Goal: Information Seeking & Learning: Learn about a topic

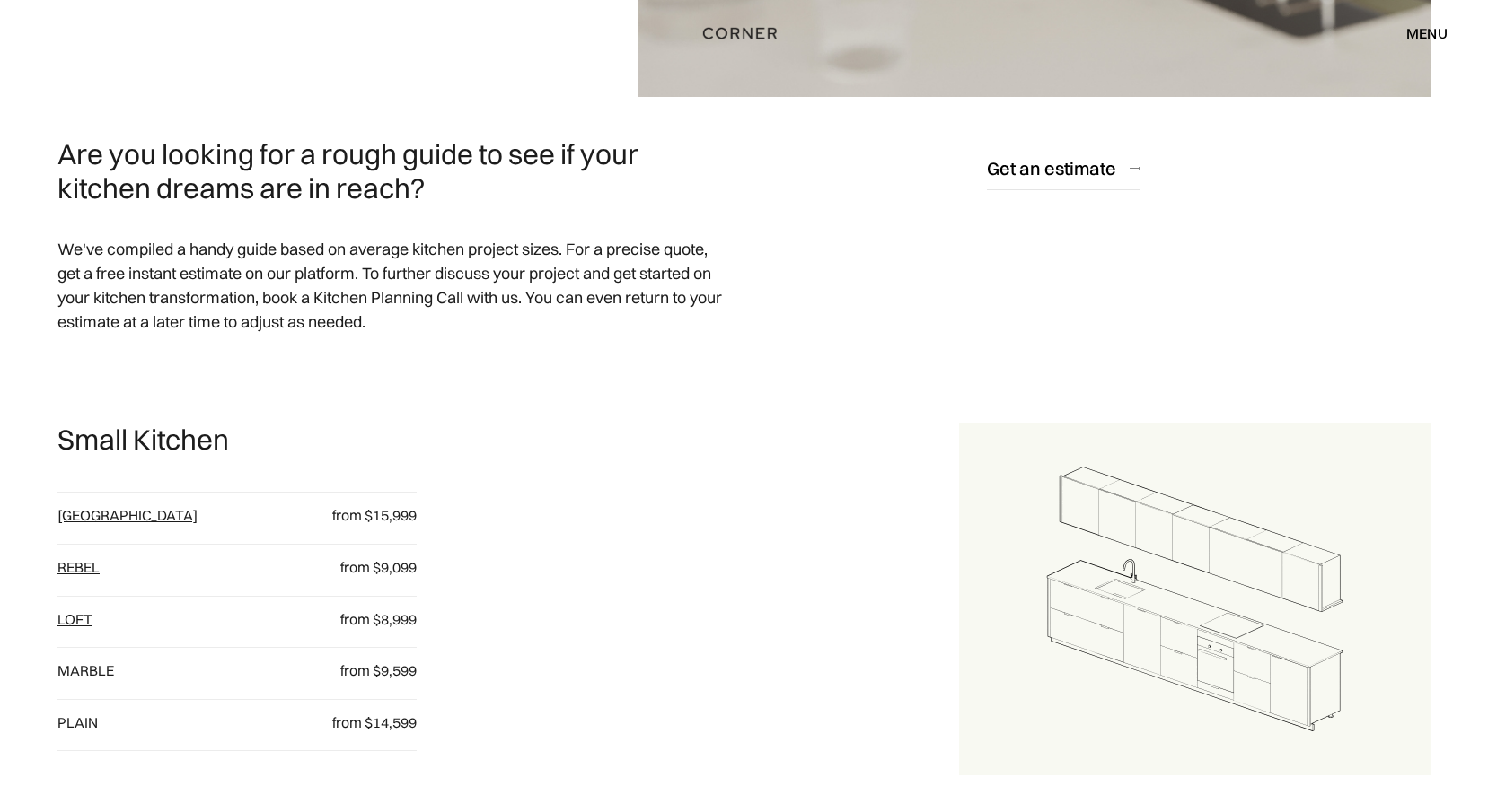
scroll to position [628, 0]
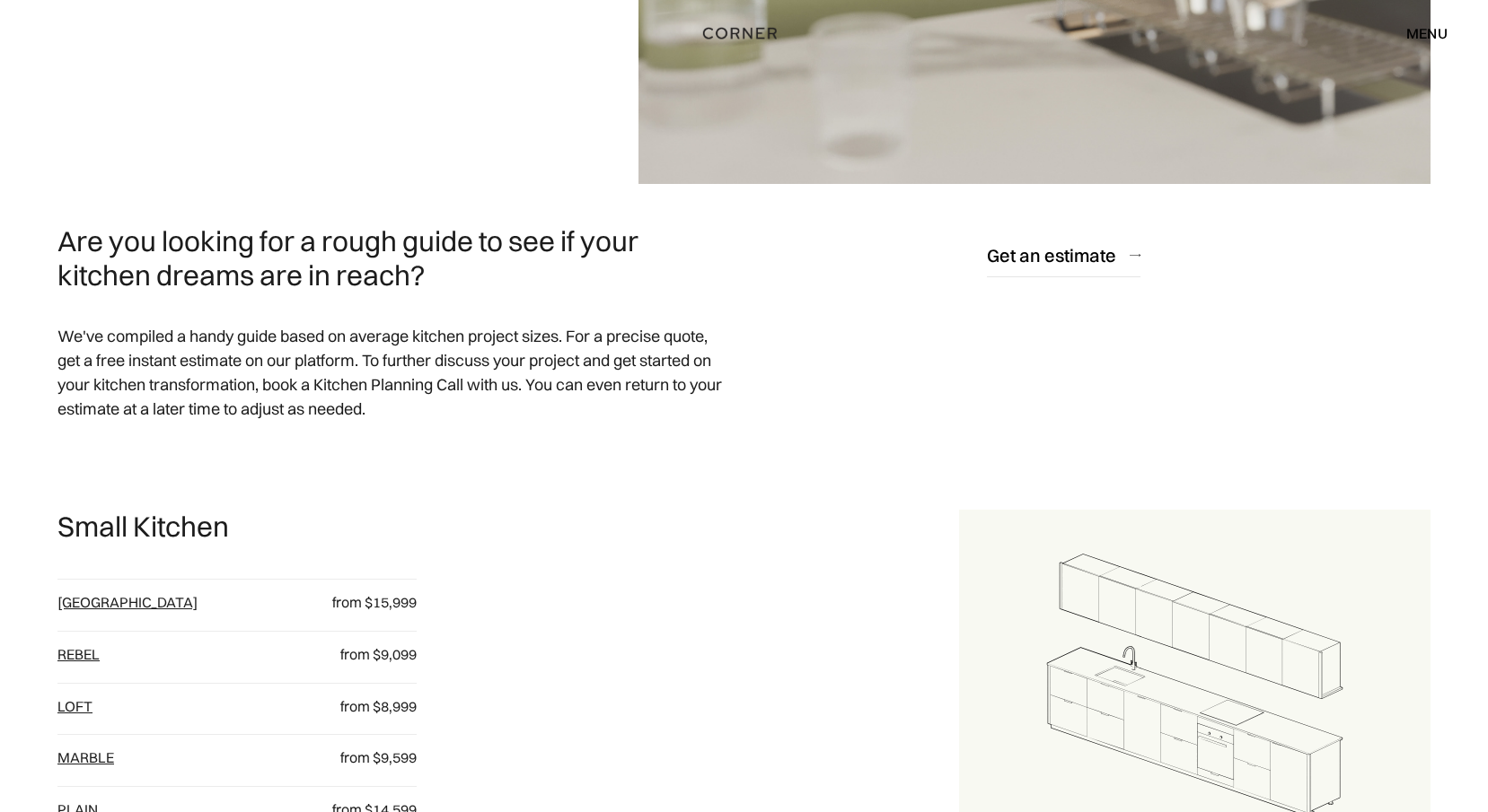
click at [1426, 33] on div "menu" at bounding box center [1426, 33] width 41 height 15
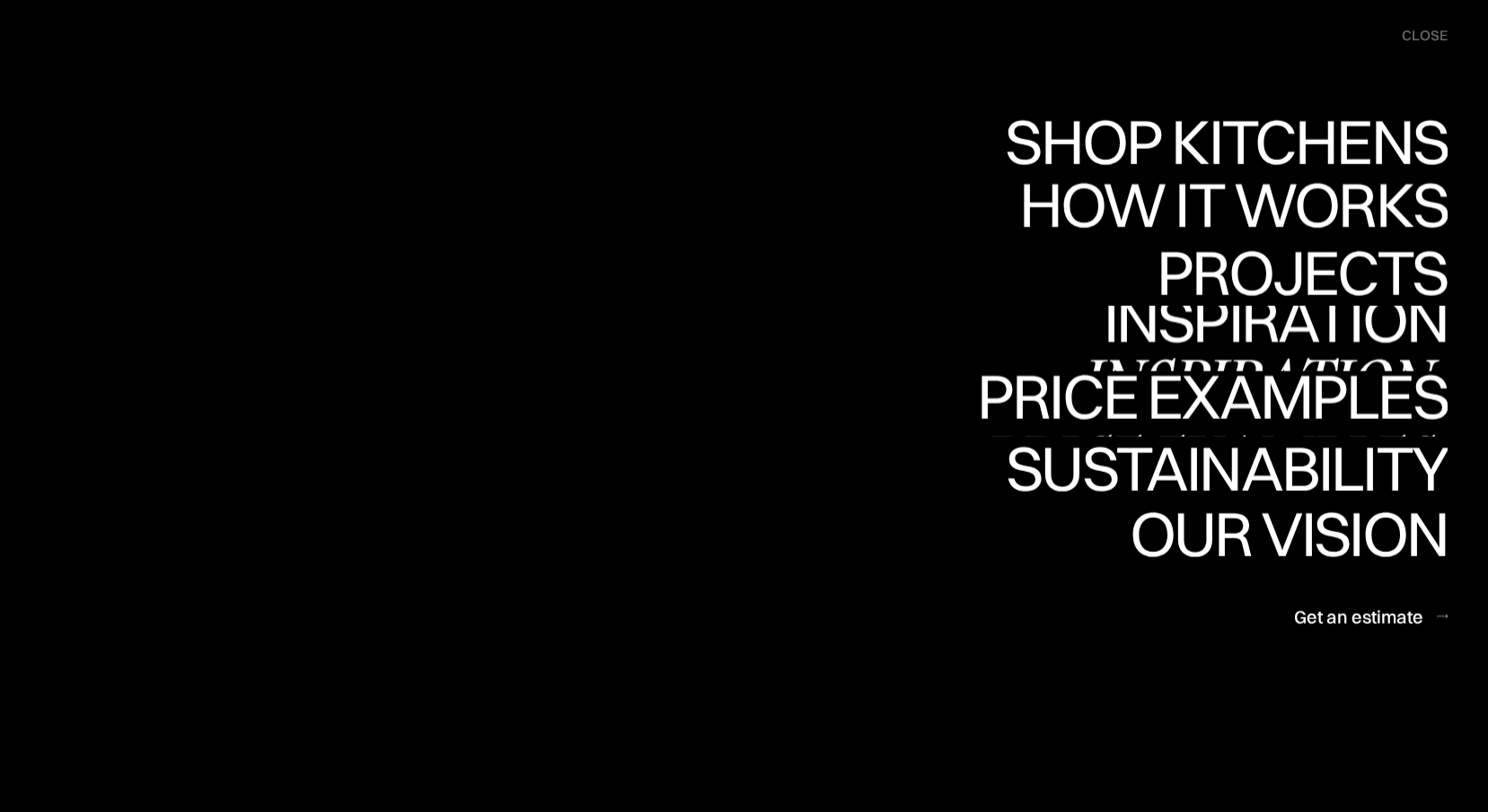
click at [1179, 428] on div "Price examples" at bounding box center [1212, 459] width 471 height 62
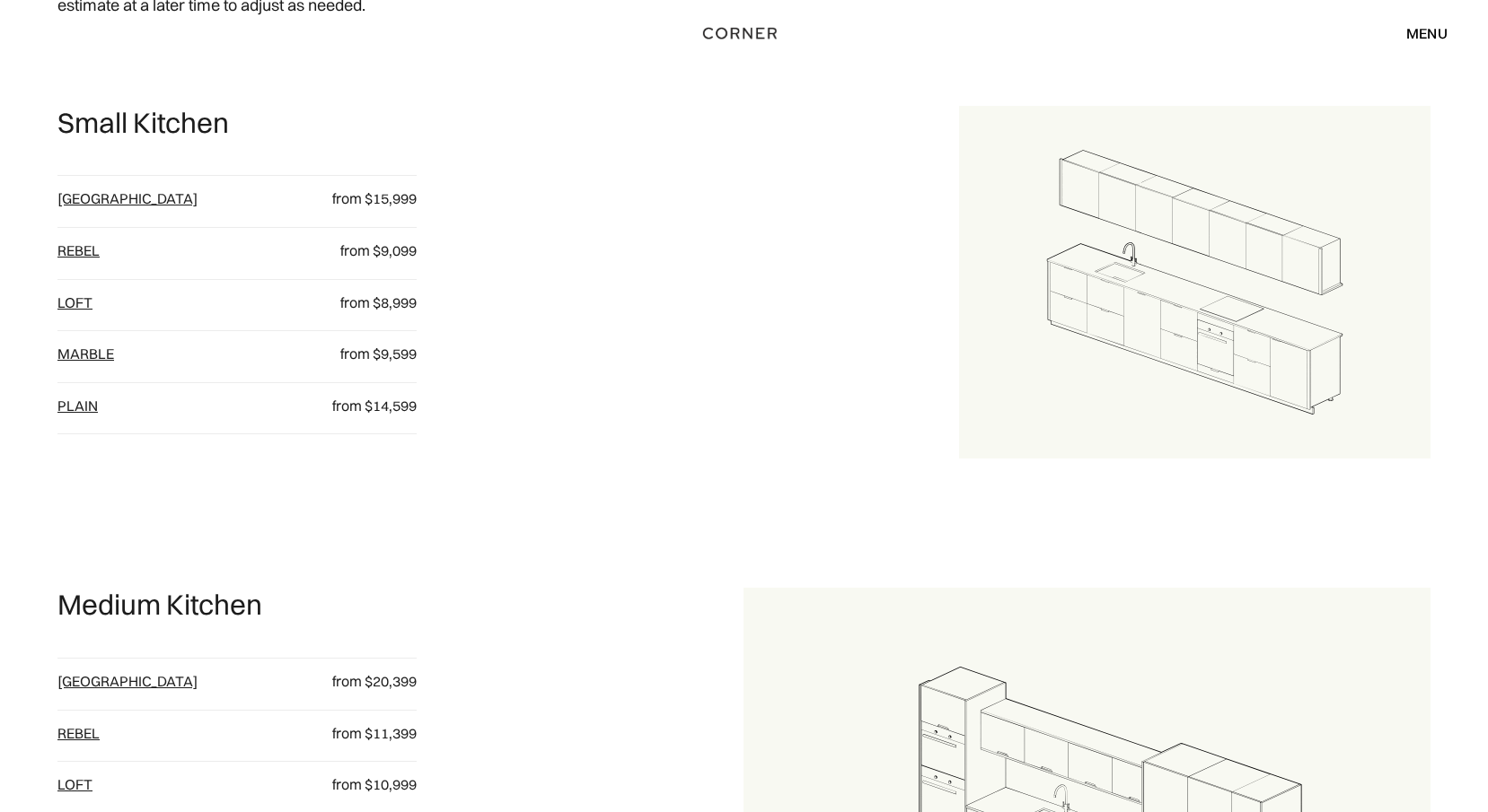
scroll to position [1077, 0]
